Goal: Information Seeking & Learning: Learn about a topic

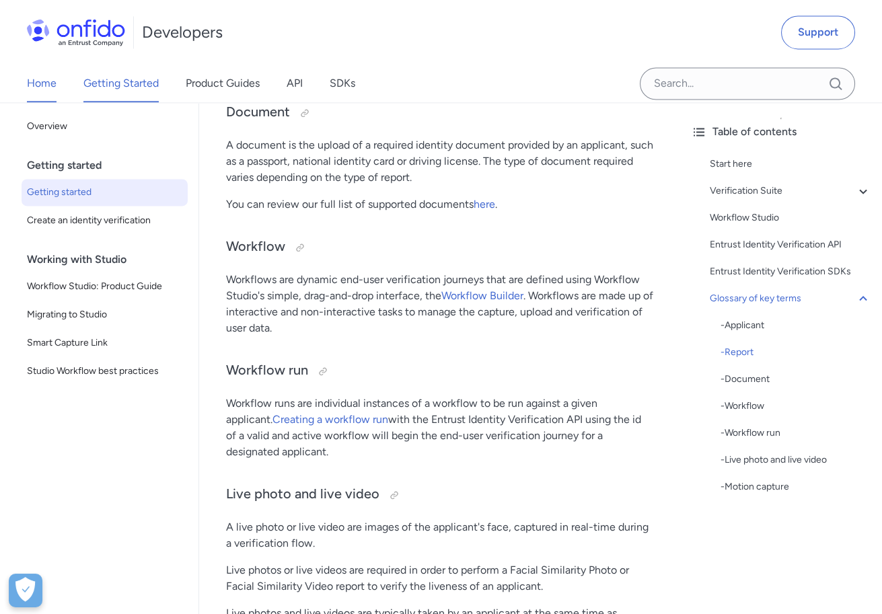
click at [51, 89] on link "Home" at bounding box center [42, 84] width 30 height 38
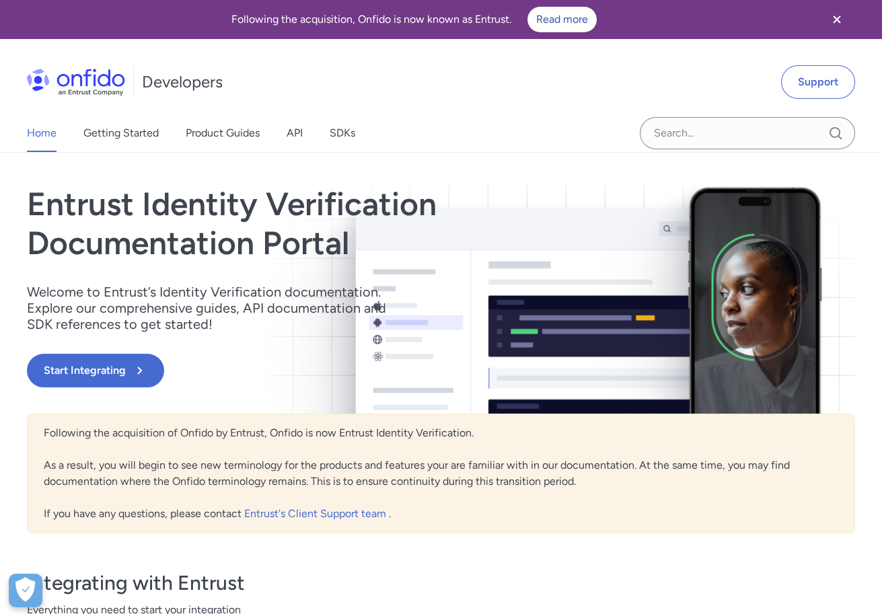
click at [97, 68] on div "Developers" at bounding box center [125, 82] width 196 height 43
click at [107, 75] on img at bounding box center [76, 82] width 98 height 27
click at [284, 132] on div "Home Getting Started Product Guides API SDKs" at bounding box center [204, 133] width 409 height 38
click at [294, 132] on link "API" at bounding box center [294, 133] width 16 height 38
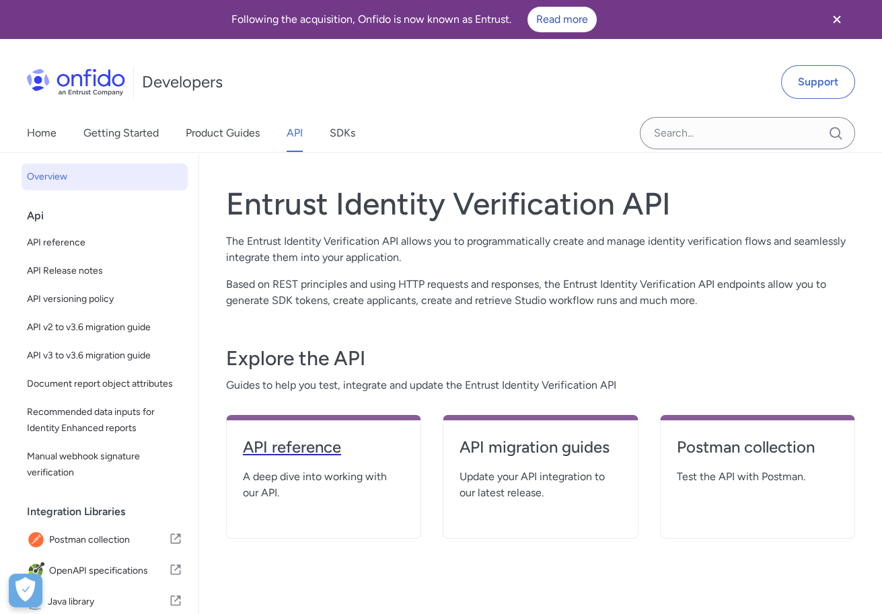
click at [299, 445] on h4 "API reference" at bounding box center [323, 447] width 161 height 22
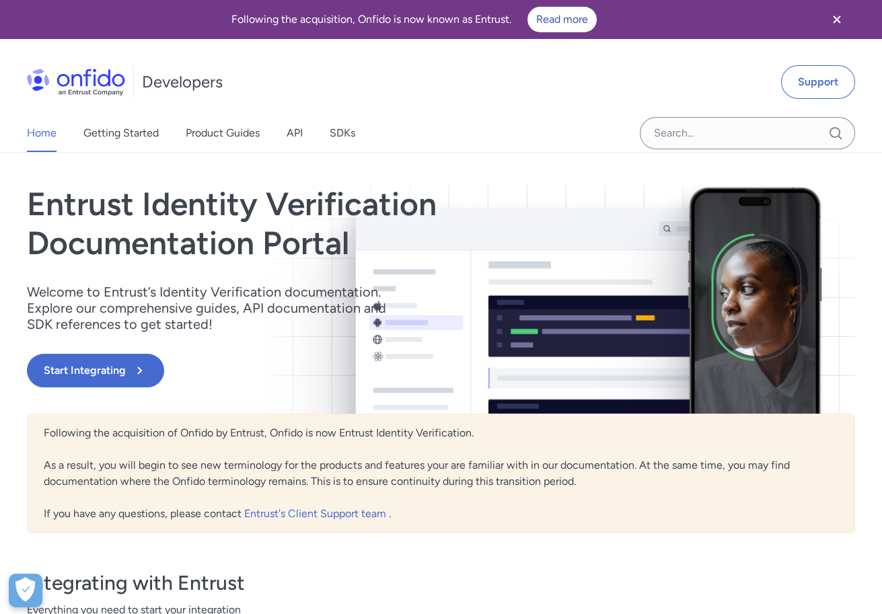
click at [285, 132] on div "Home Getting Started Product Guides API SDKs" at bounding box center [204, 133] width 409 height 38
click at [301, 132] on link "API" at bounding box center [294, 133] width 16 height 38
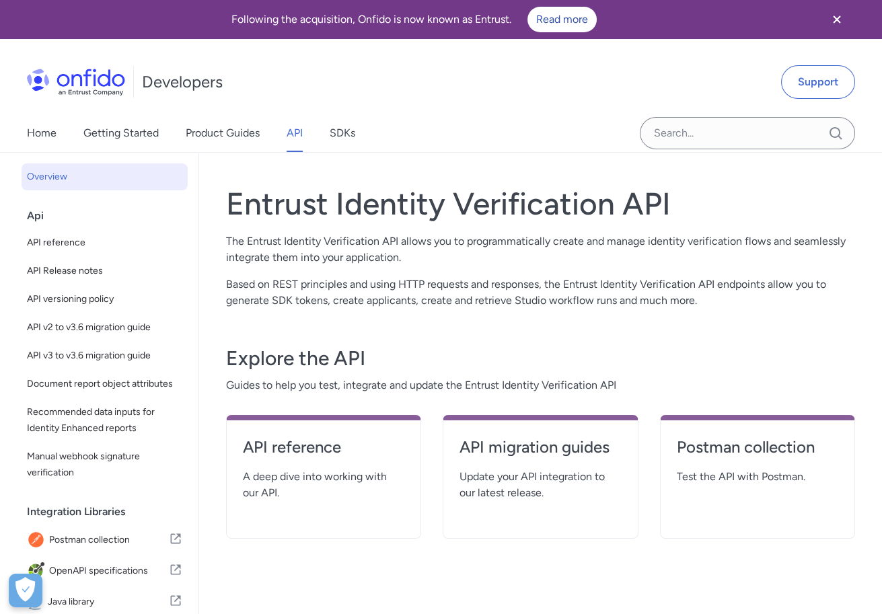
click at [279, 488] on span "A deep dive into working with our API." at bounding box center [323, 485] width 161 height 32
click at [296, 424] on div "API reference A deep dive into working with our API." at bounding box center [323, 477] width 195 height 124
click at [305, 484] on span "A deep dive into working with our API." at bounding box center [323, 485] width 161 height 32
click at [330, 443] on h4 "API reference" at bounding box center [323, 447] width 161 height 22
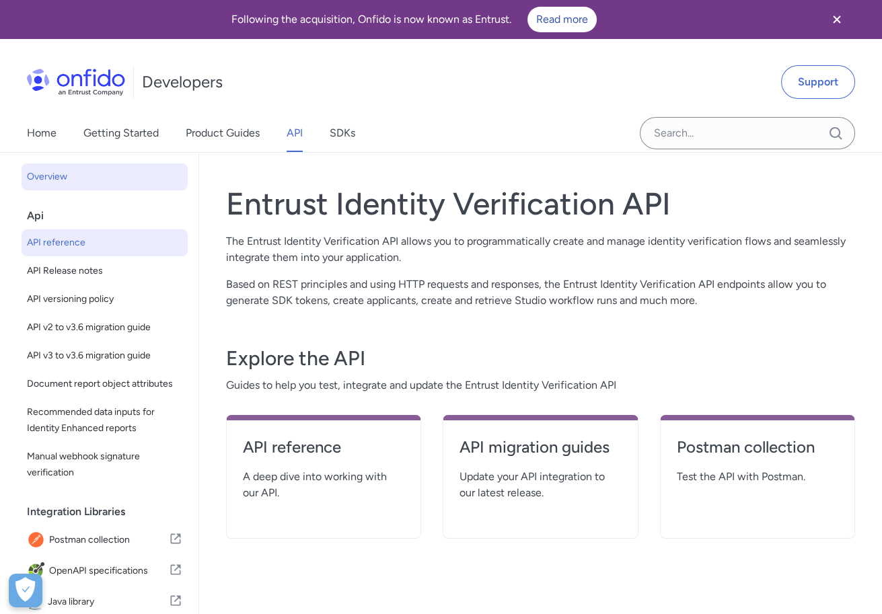
click at [114, 247] on span "API reference" at bounding box center [104, 243] width 155 height 16
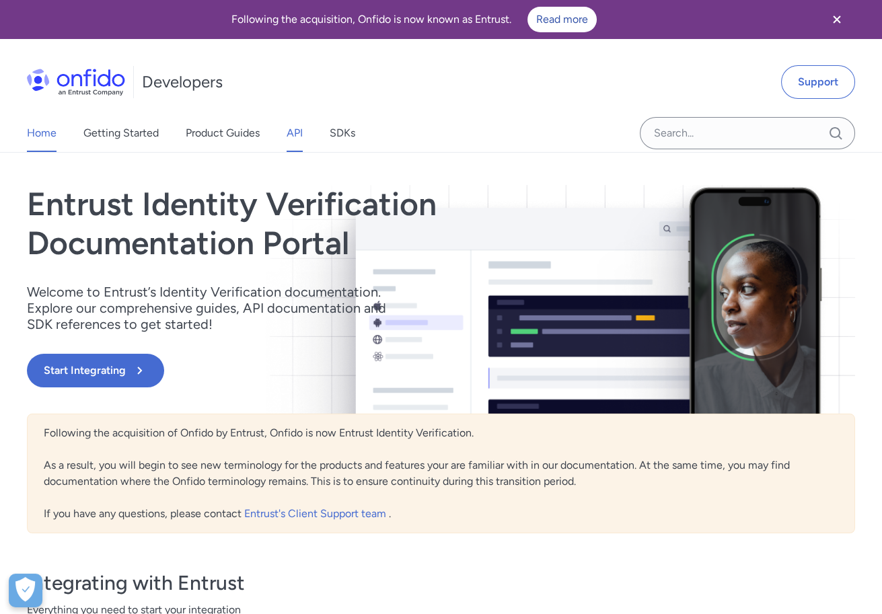
click at [296, 136] on link "API" at bounding box center [294, 133] width 16 height 38
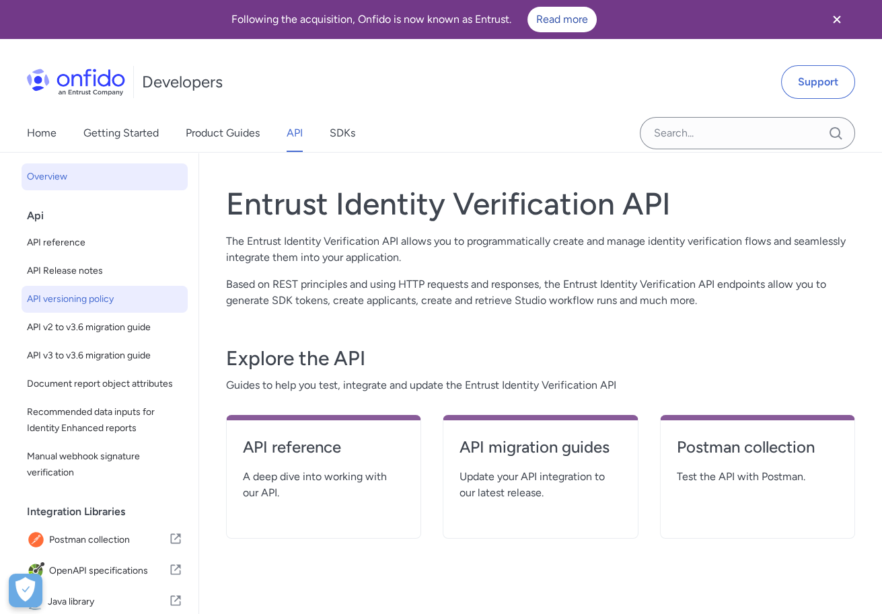
click at [81, 302] on span "API versioning policy" at bounding box center [104, 299] width 155 height 16
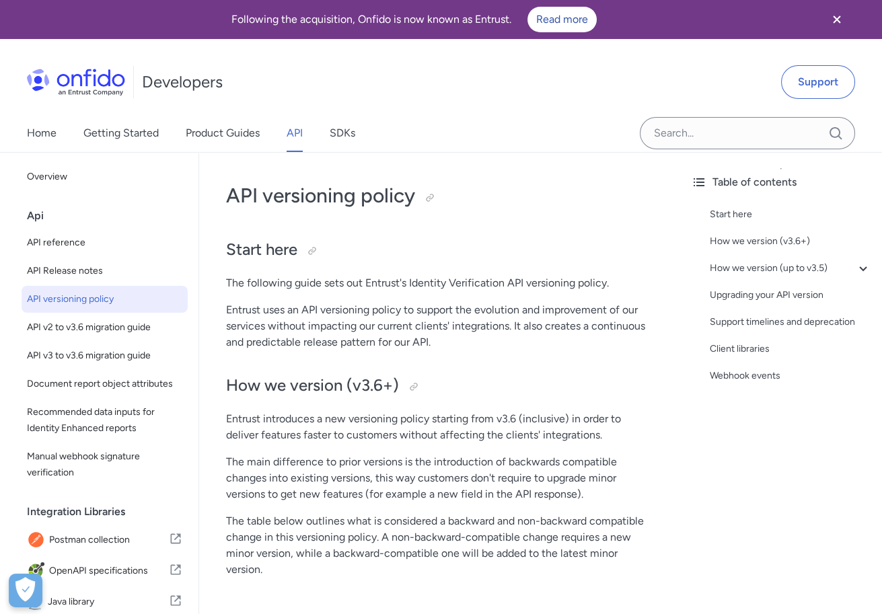
click at [76, 276] on span "API Release notes" at bounding box center [104, 271] width 155 height 16
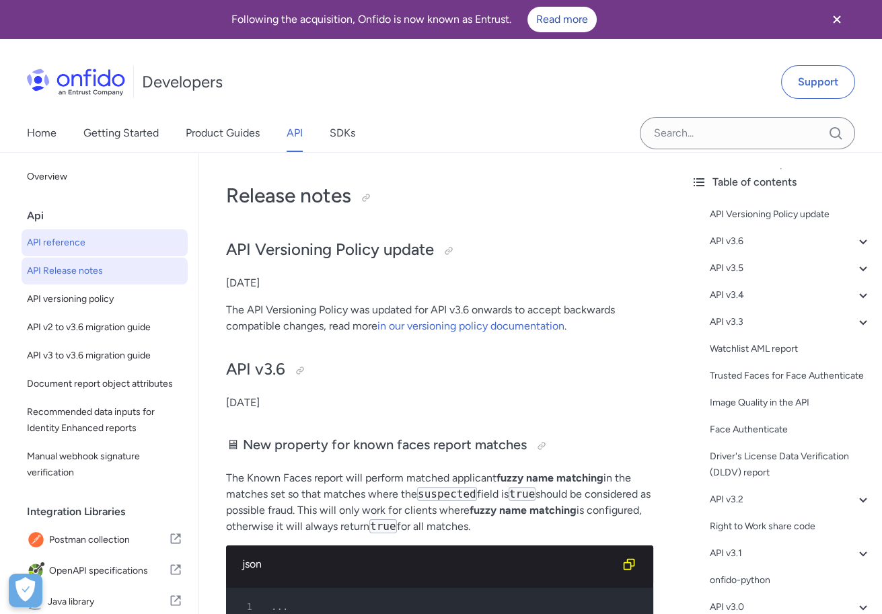
click at [75, 249] on span "API reference" at bounding box center [104, 243] width 155 height 16
select select "http"
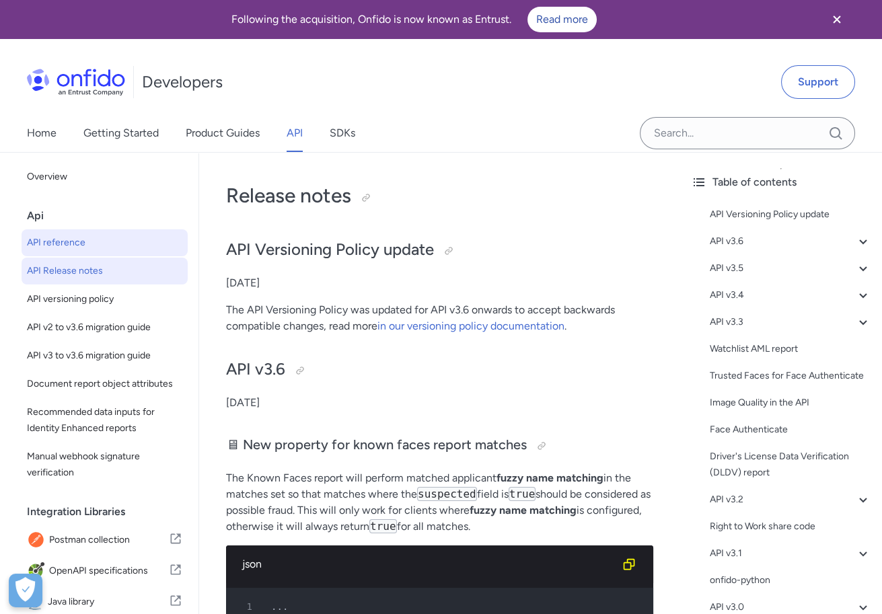
select select "http"
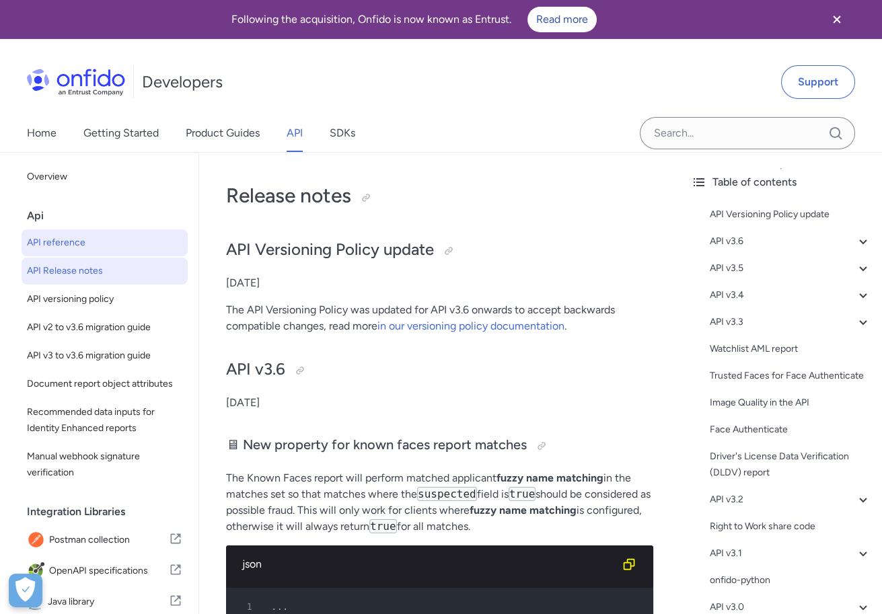
select select "http"
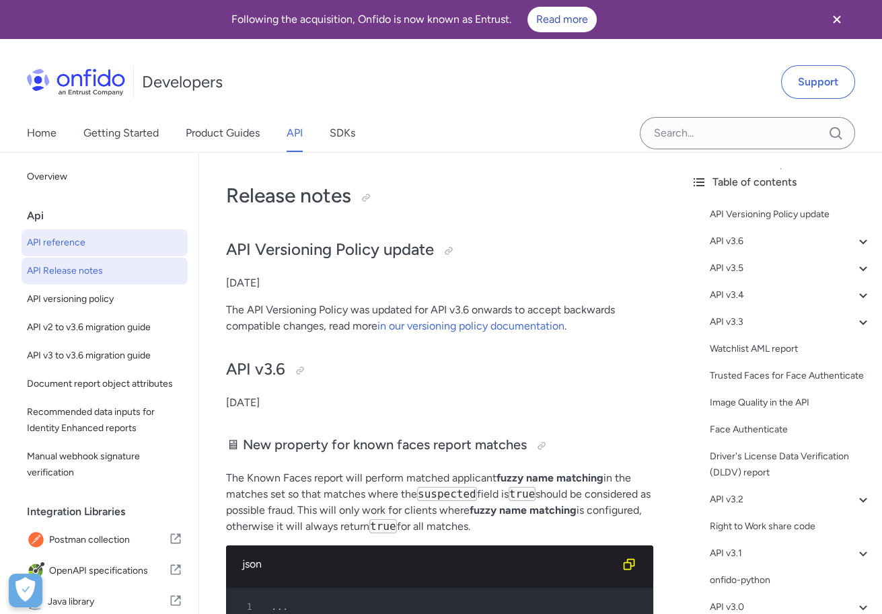
select select "http"
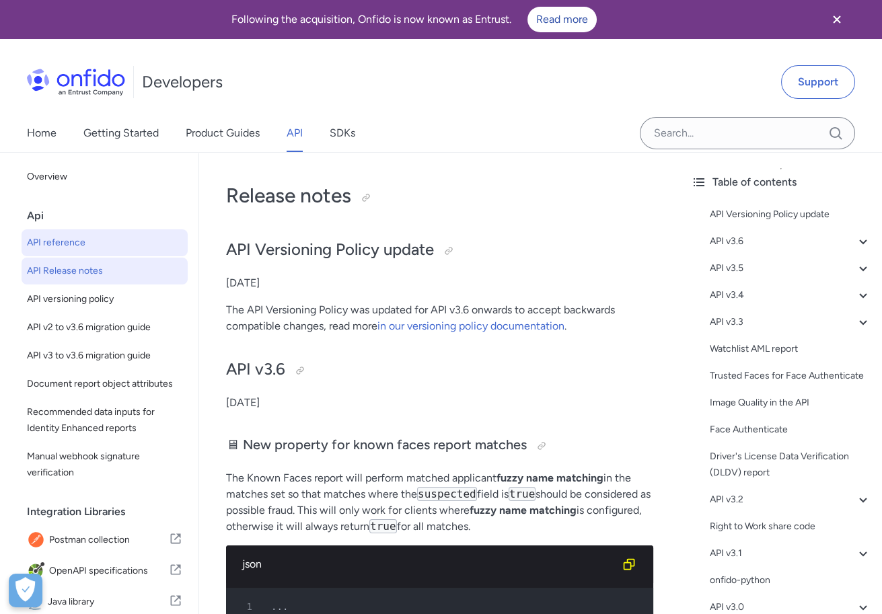
select select "http"
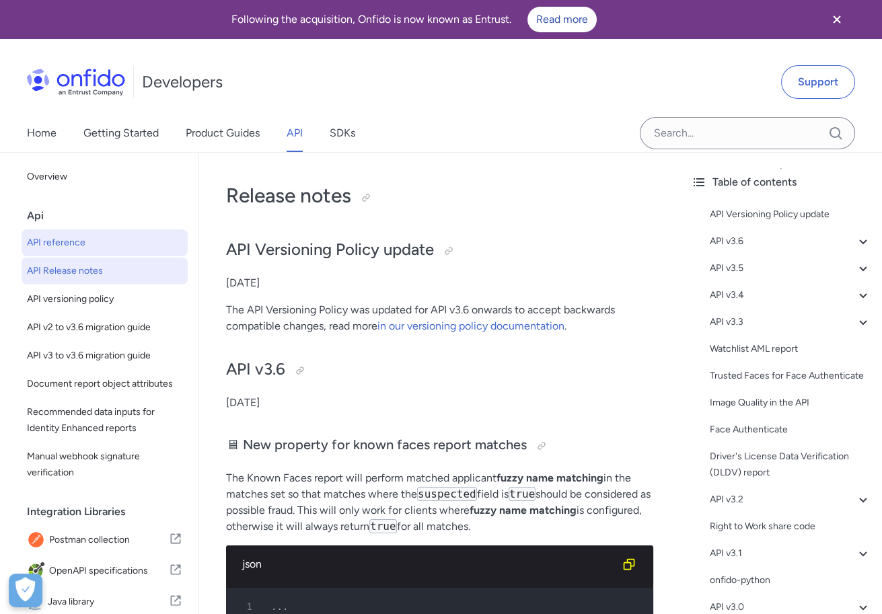
select select "http"
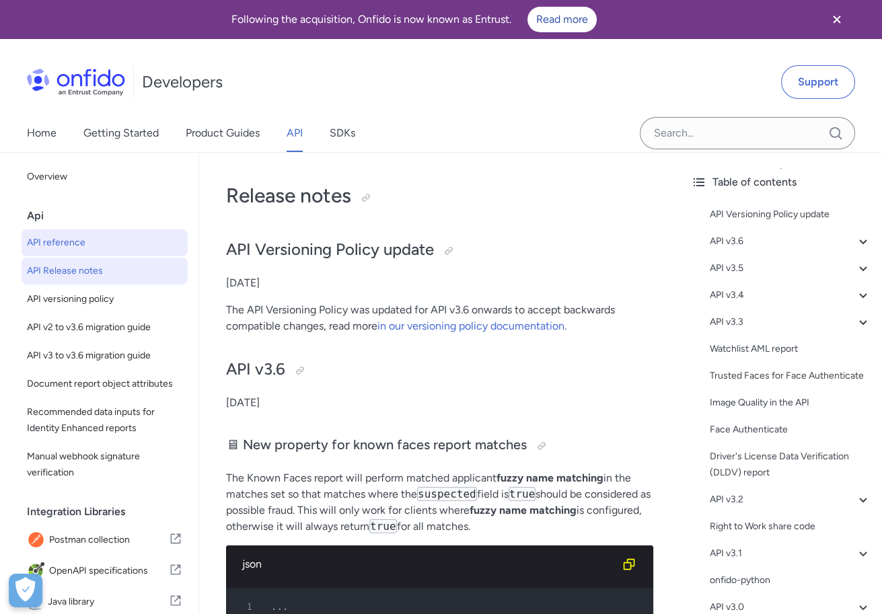
select select "http"
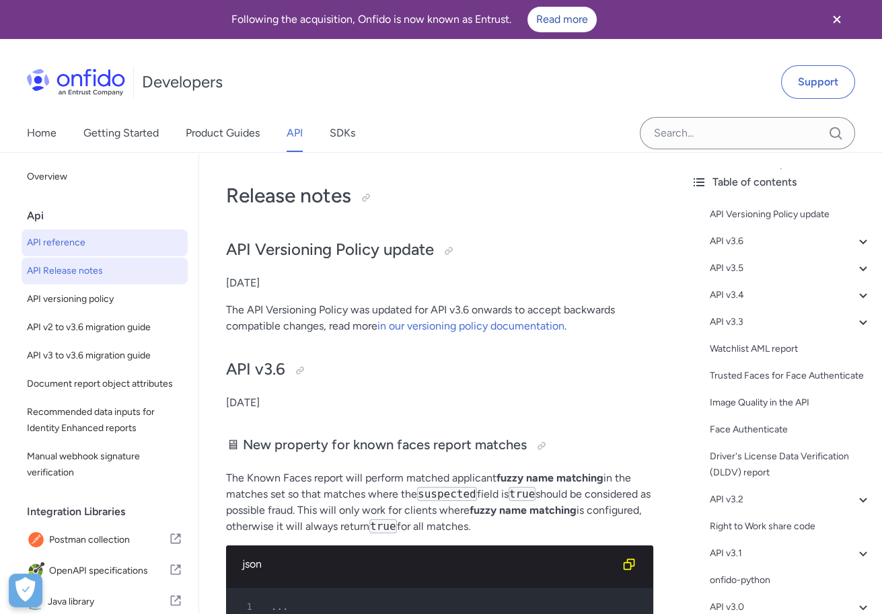
select select "http"
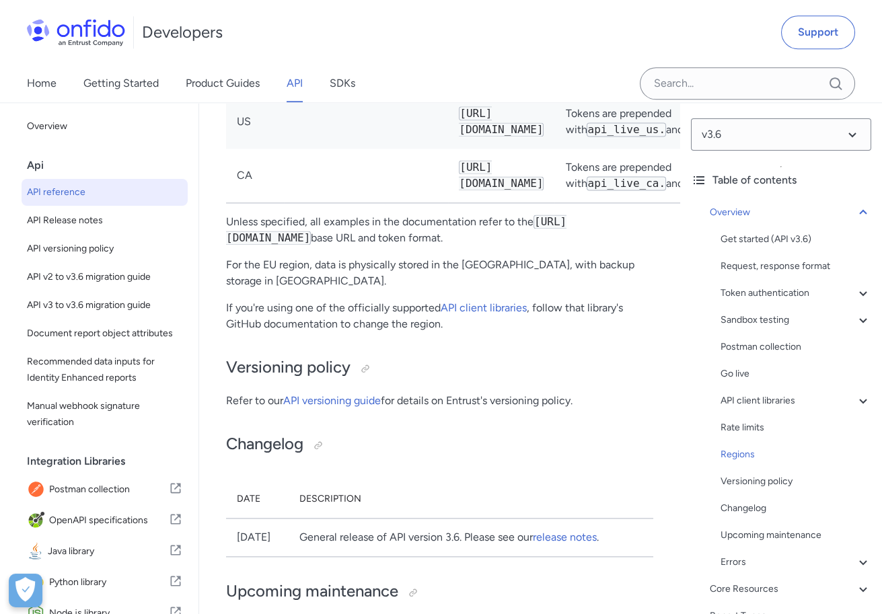
scroll to position [13241, 0]
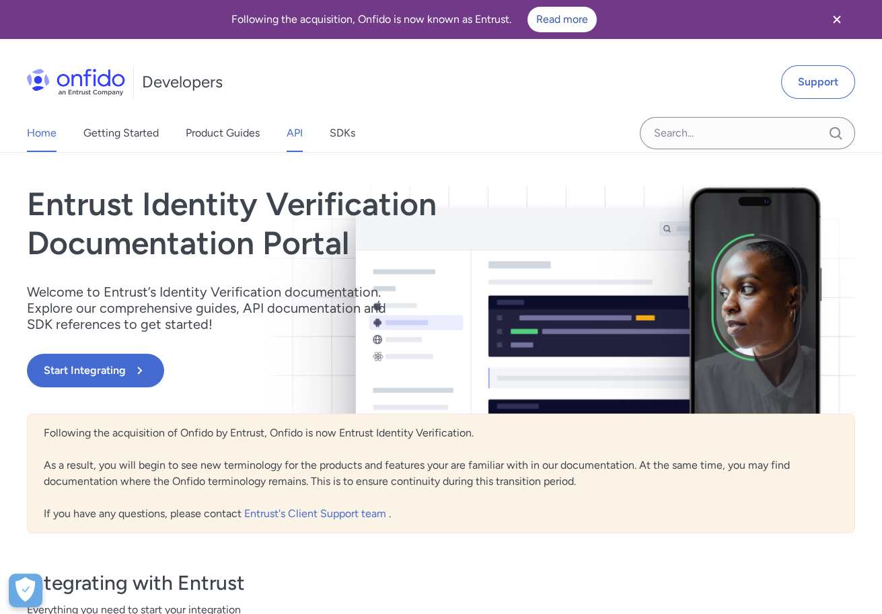
click at [288, 134] on link "API" at bounding box center [294, 133] width 16 height 38
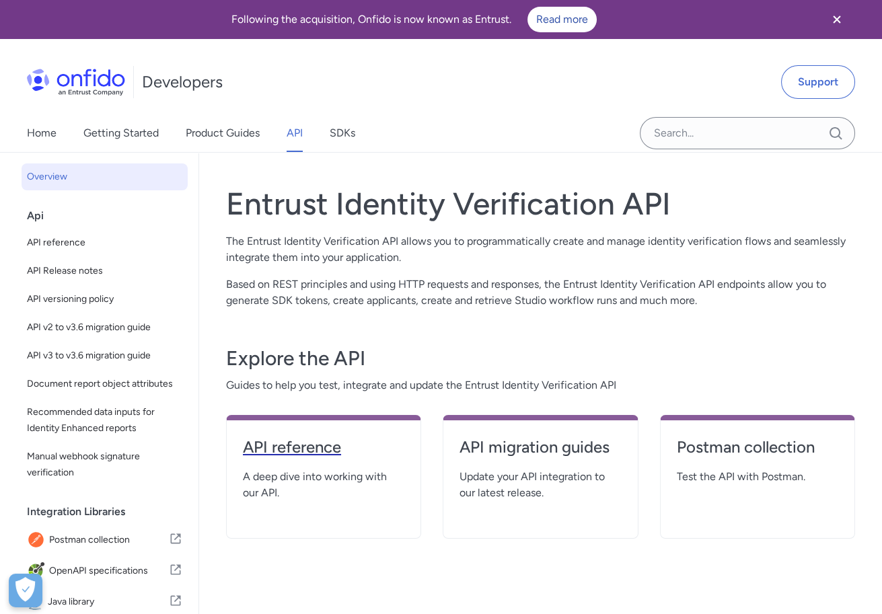
click at [287, 456] on h4 "API reference" at bounding box center [323, 447] width 161 height 22
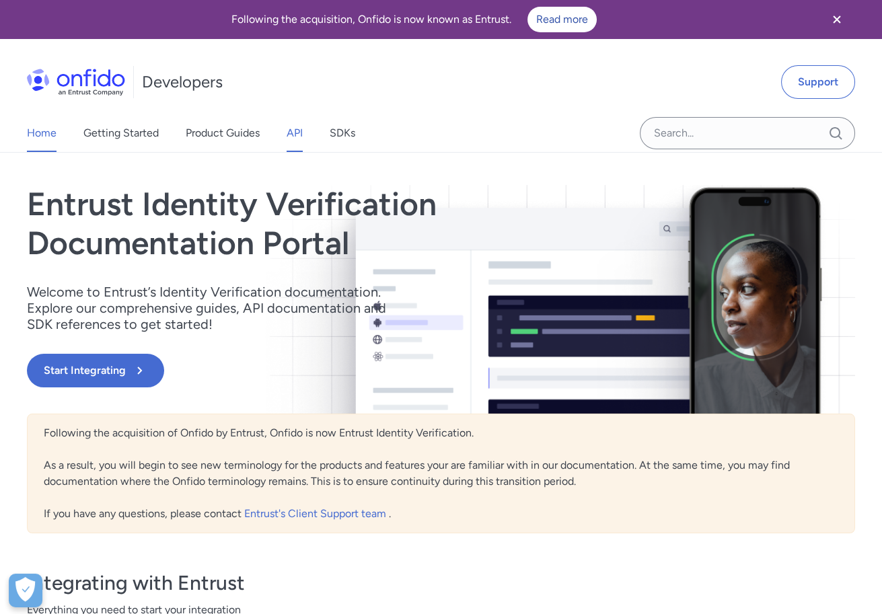
click at [295, 130] on link "API" at bounding box center [294, 133] width 16 height 38
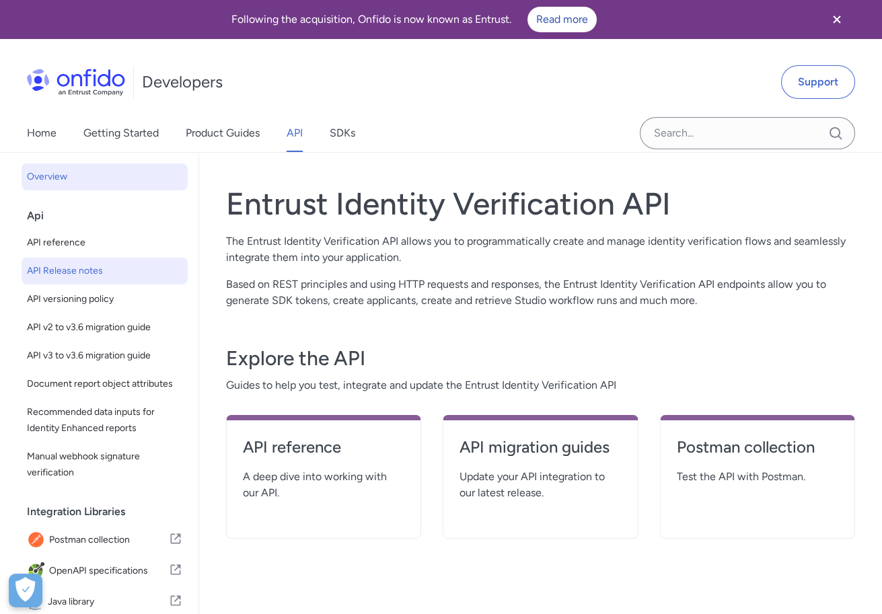
click at [73, 264] on span "API Release notes" at bounding box center [104, 271] width 155 height 16
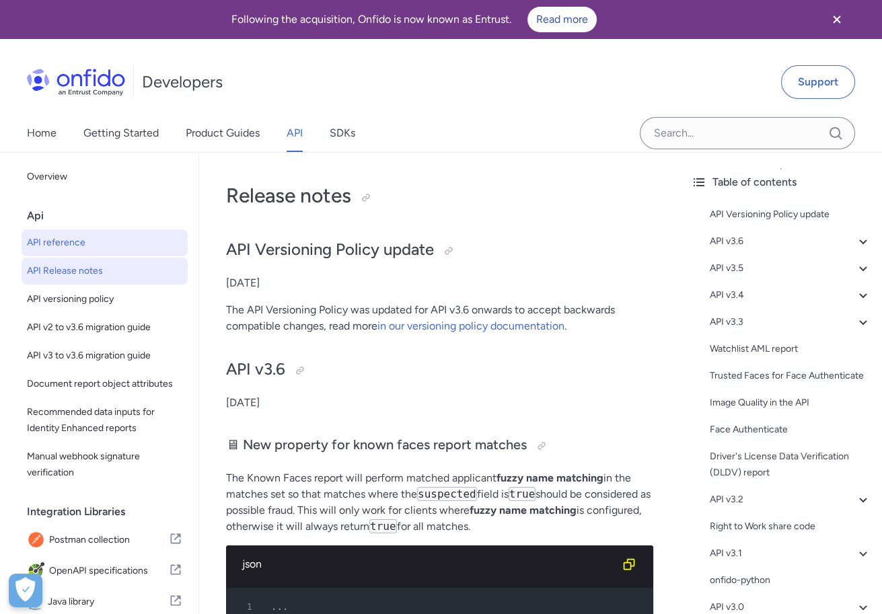
click at [65, 255] on link "API reference" at bounding box center [105, 242] width 166 height 27
select select "http"
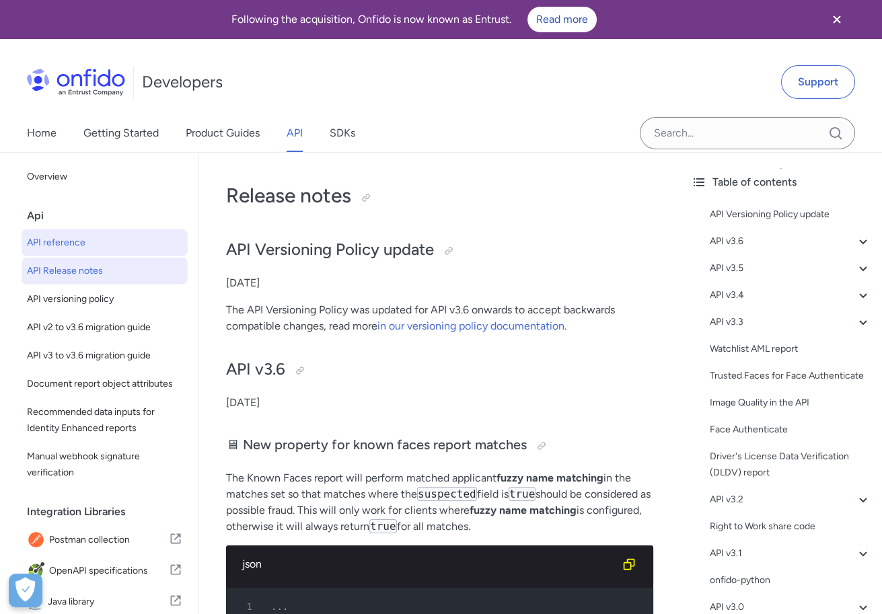
select select "http"
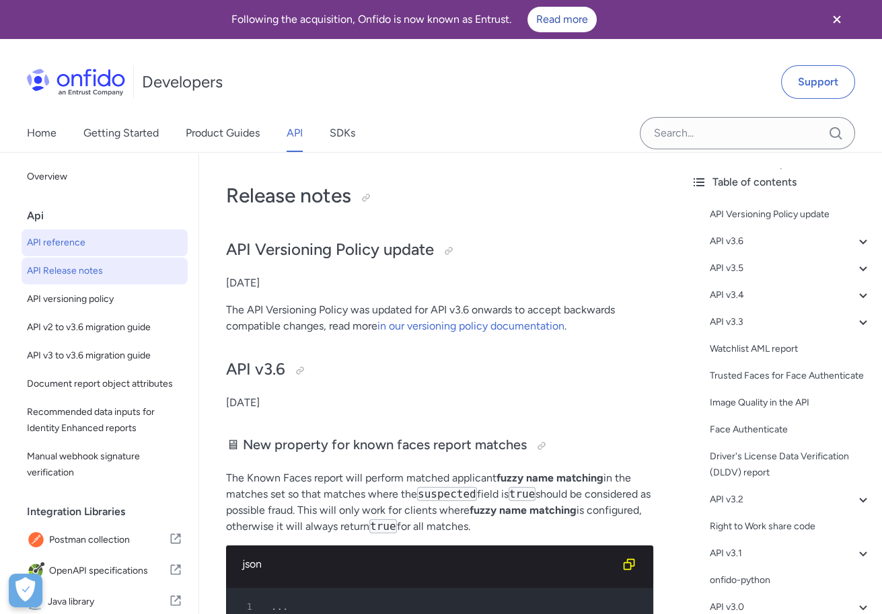
select select "http"
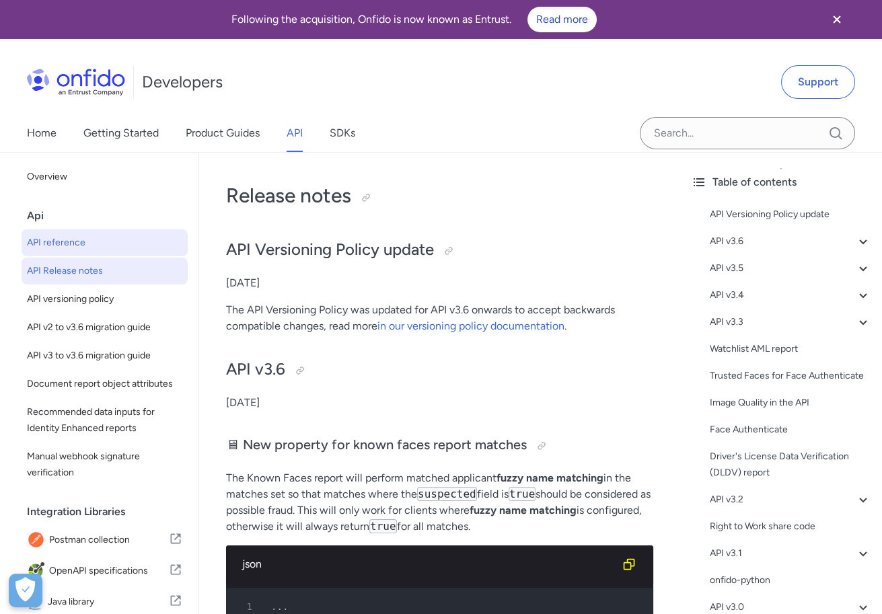
select select "http"
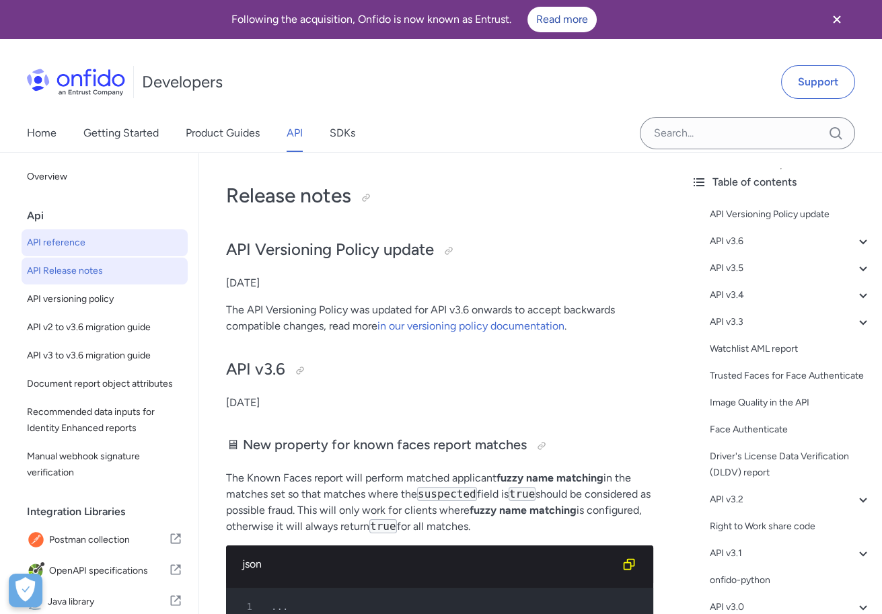
select select "http"
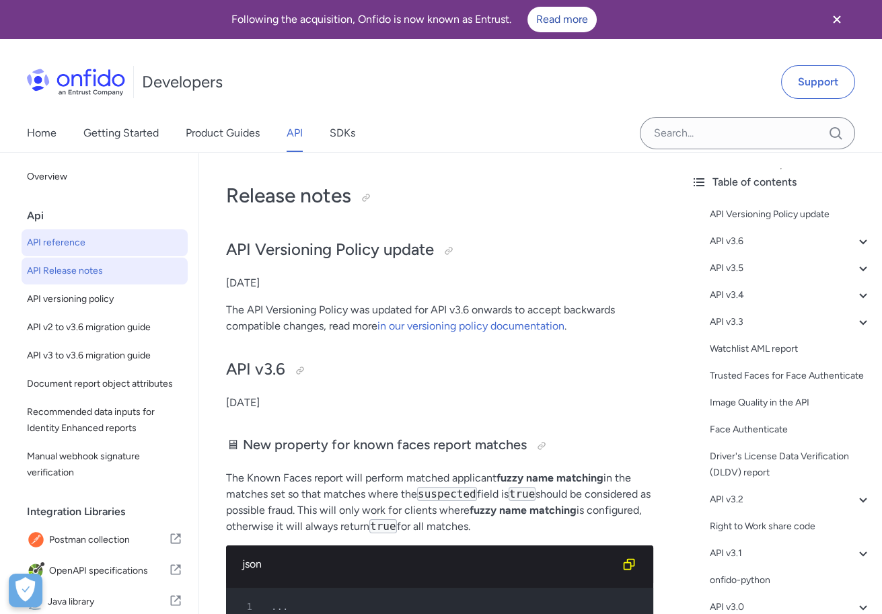
select select "http"
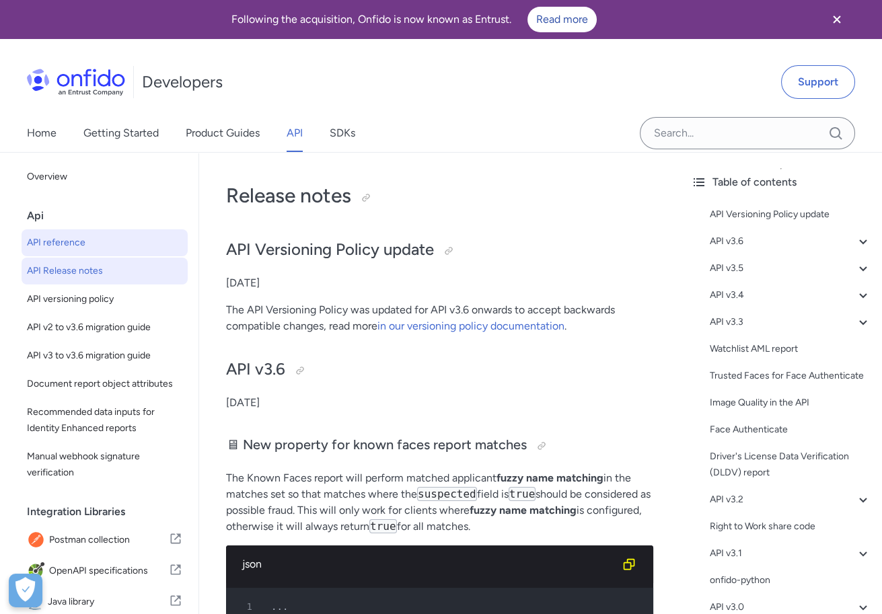
select select "http"
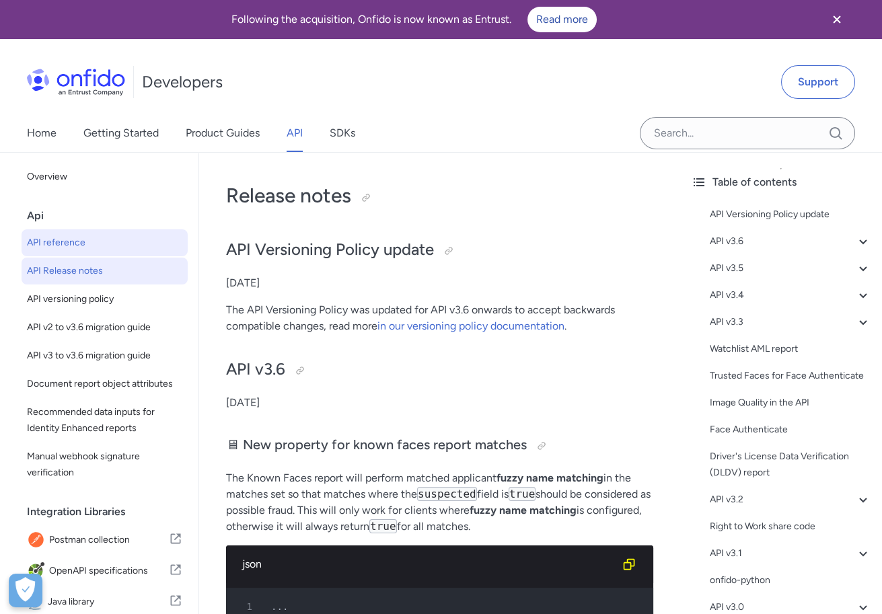
select select "http"
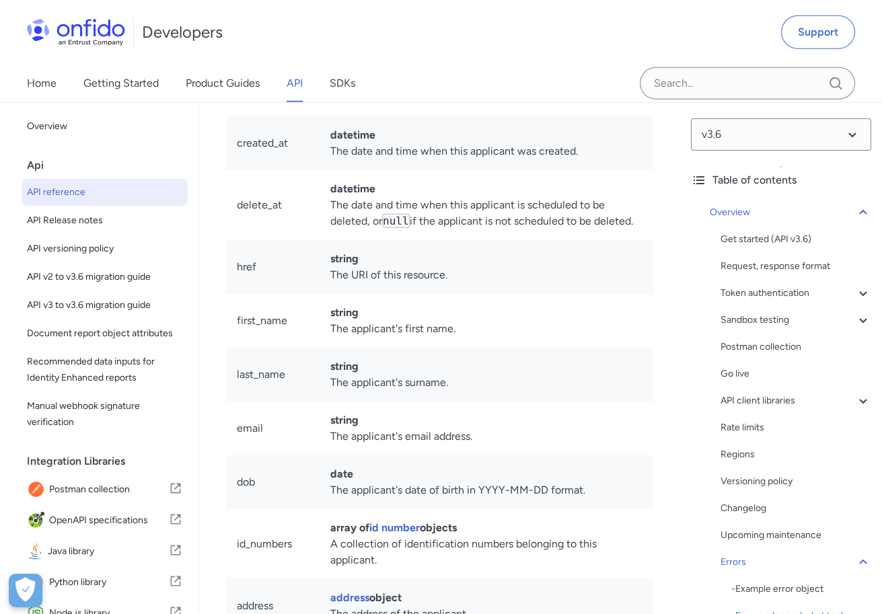
scroll to position [17296, 0]
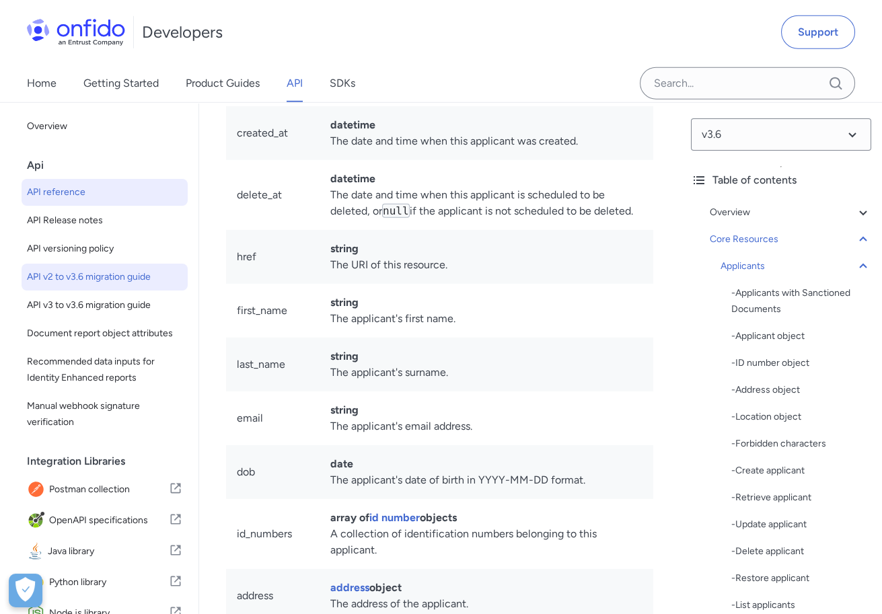
click at [124, 266] on link "API v2 to v3.6 migration guide" at bounding box center [105, 277] width 166 height 27
